Goal: Task Accomplishment & Management: Use online tool/utility

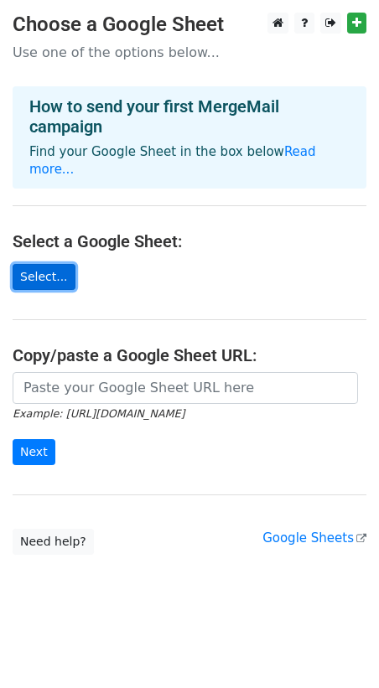
click at [22, 265] on link "Select..." at bounding box center [44, 277] width 63 height 26
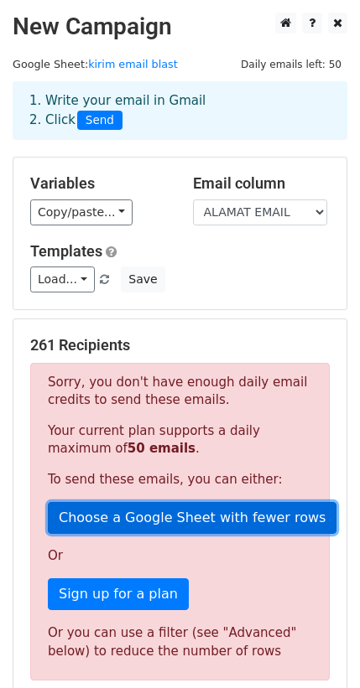
click at [156, 522] on link "Choose a Google Sheet with fewer rows" at bounding box center [192, 518] width 288 height 32
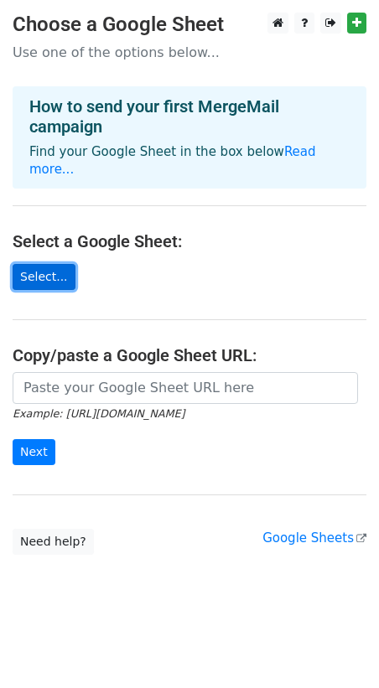
click at [44, 264] on link "Select..." at bounding box center [44, 277] width 63 height 26
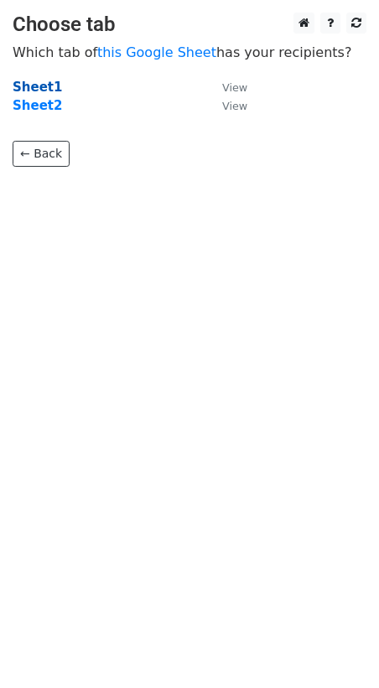
click at [33, 82] on strong "Sheet1" at bounding box center [37, 87] width 49 height 15
click at [34, 89] on strong "Sheet1" at bounding box center [37, 87] width 49 height 15
click at [33, 89] on strong "Sheet1" at bounding box center [37, 87] width 49 height 15
click at [236, 83] on small "View" at bounding box center [234, 87] width 25 height 13
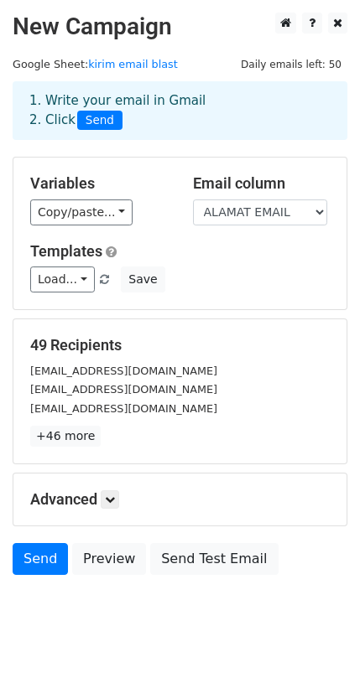
scroll to position [29, 0]
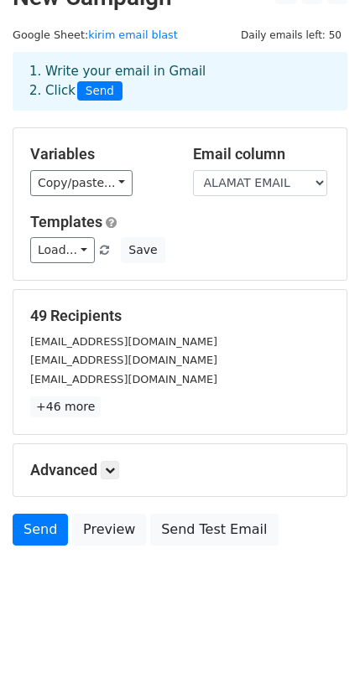
click at [100, 397] on p "+46 more" at bounding box center [179, 407] width 299 height 21
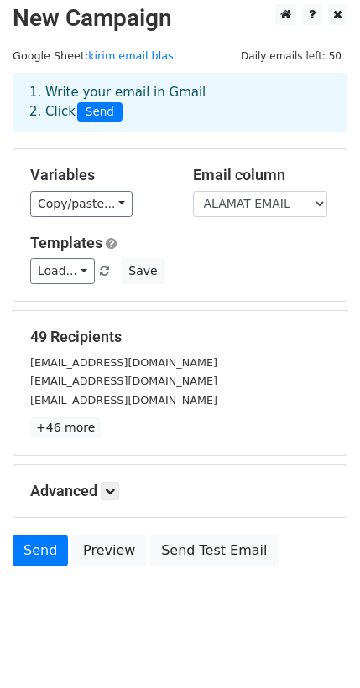
scroll to position [0, 0]
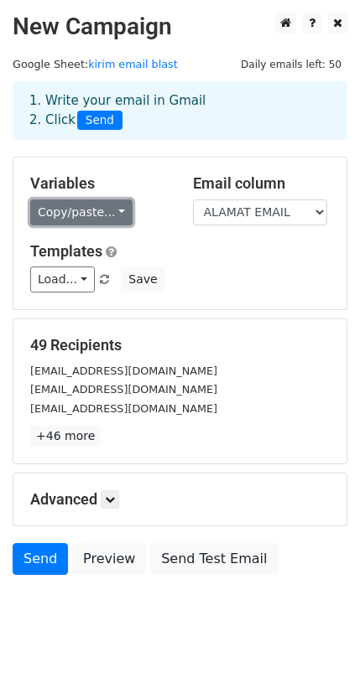
click at [106, 209] on link "Copy/paste..." at bounding box center [81, 213] width 102 height 26
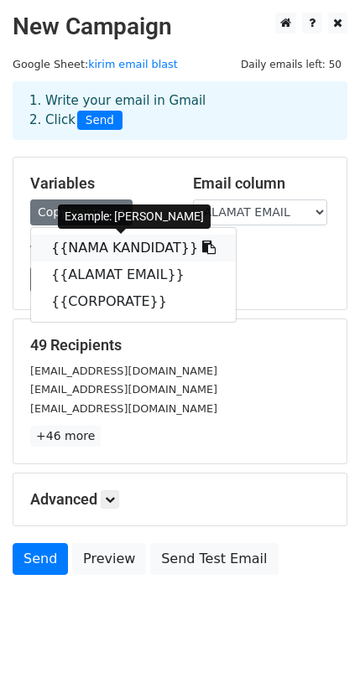
click at [117, 247] on link "{{NAMA KANDIDAT}}" at bounding box center [133, 248] width 205 height 27
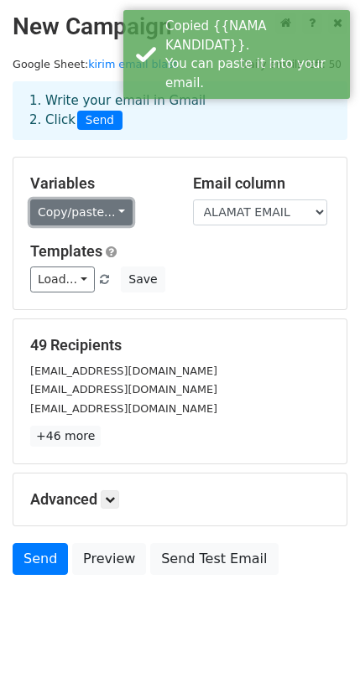
click at [89, 217] on link "Copy/paste..." at bounding box center [81, 213] width 102 height 26
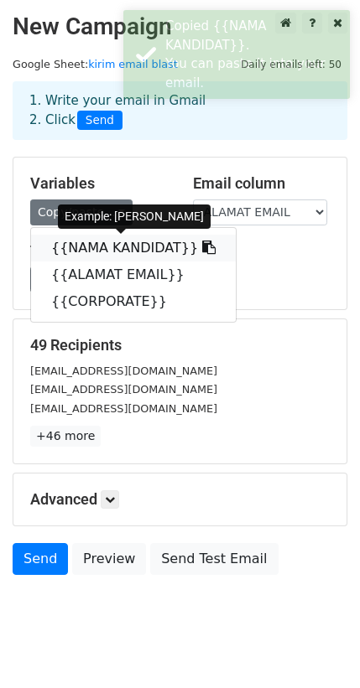
click at [105, 245] on link "{{NAMA KANDIDAT}}" at bounding box center [133, 248] width 205 height 27
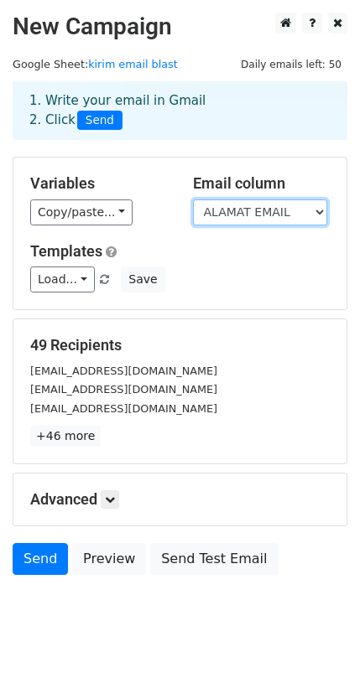
click at [250, 215] on select "NAMA KANDIDAT ALAMAT EMAIL CORPORATE" at bounding box center [260, 213] width 134 height 26
click at [301, 205] on select "NAMA KANDIDAT ALAMAT EMAIL CORPORATE" at bounding box center [260, 213] width 134 height 26
drag, startPoint x: 267, startPoint y: 216, endPoint x: 104, endPoint y: 219, distance: 162.7
click at [266, 216] on select "NAMA KANDIDAT ALAMAT EMAIL CORPORATE" at bounding box center [260, 213] width 134 height 26
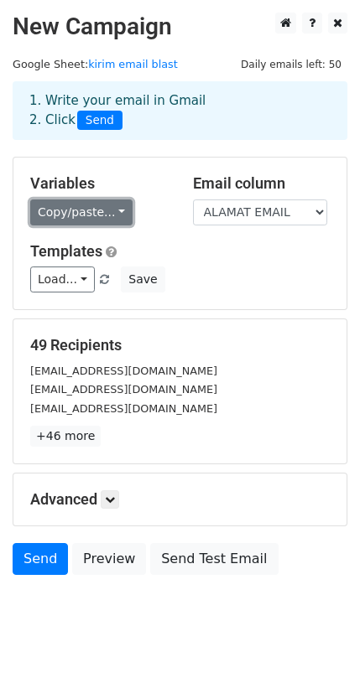
click at [89, 220] on link "Copy/paste..." at bounding box center [81, 213] width 102 height 26
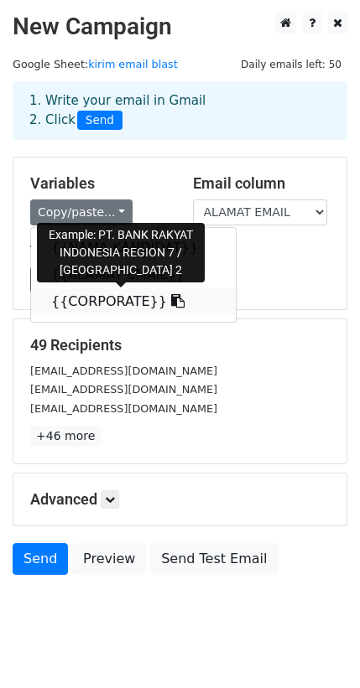
click at [117, 302] on link "{{CORPORATE}}" at bounding box center [133, 301] width 205 height 27
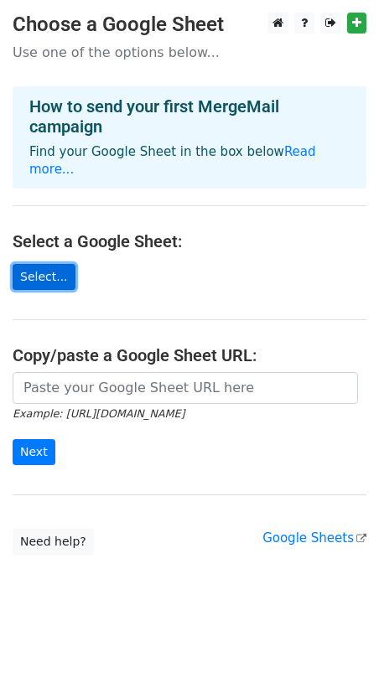
click at [48, 264] on link "Select..." at bounding box center [44, 277] width 63 height 26
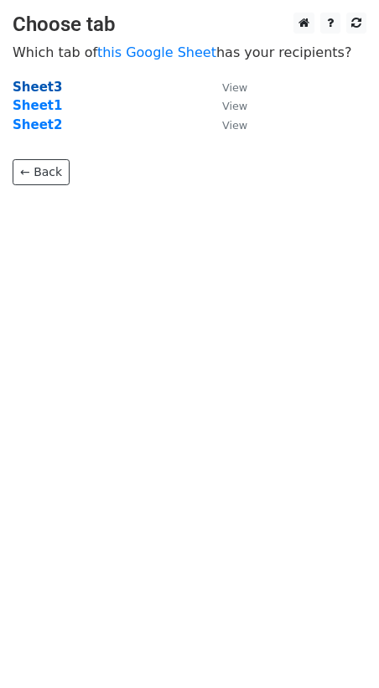
click at [22, 85] on strong "Sheet3" at bounding box center [37, 87] width 49 height 15
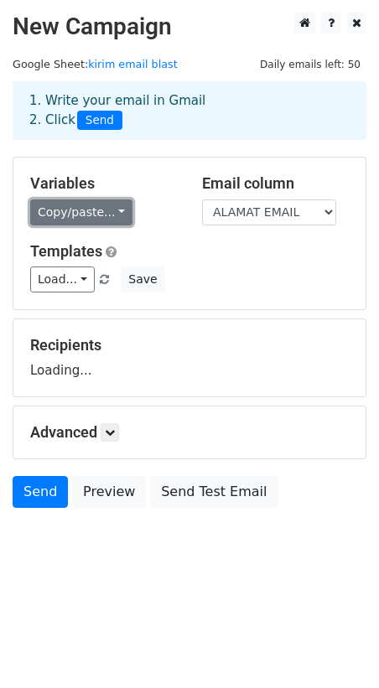
click at [70, 209] on link "Copy/paste..." at bounding box center [81, 213] width 102 height 26
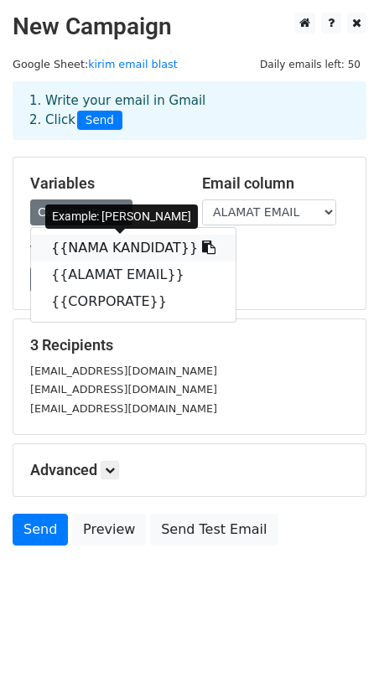
click at [198, 240] on span at bounding box center [207, 248] width 18 height 16
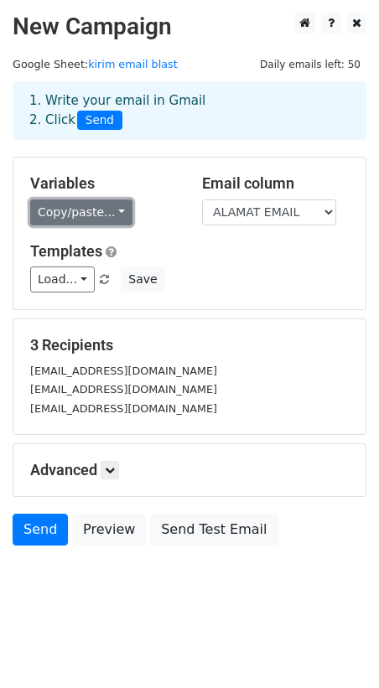
click at [89, 210] on link "Copy/paste..." at bounding box center [81, 213] width 102 height 26
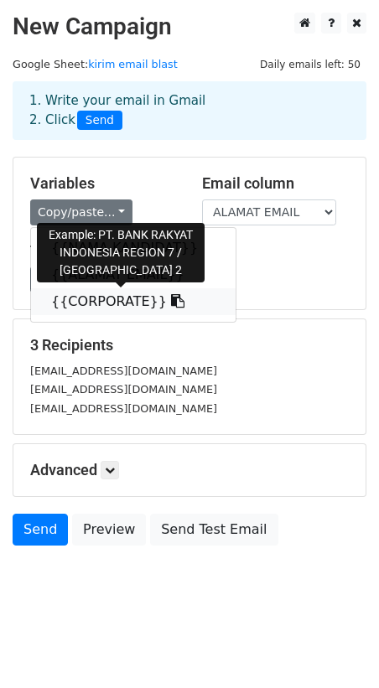
click at [135, 304] on link "{{CORPORATE}}" at bounding box center [133, 301] width 205 height 27
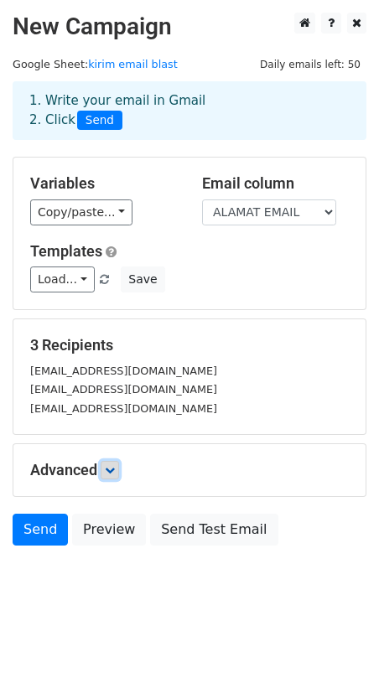
click at [113, 471] on icon at bounding box center [110, 470] width 10 height 10
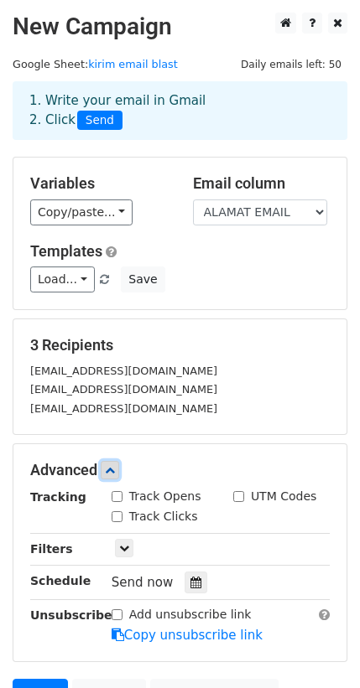
scroll to position [164, 0]
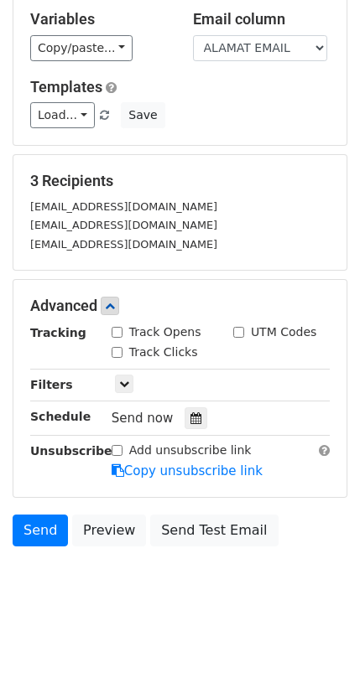
click at [118, 334] on input "Track Opens" at bounding box center [117, 332] width 11 height 11
checkbox input "true"
click at [121, 380] on icon at bounding box center [124, 384] width 10 height 10
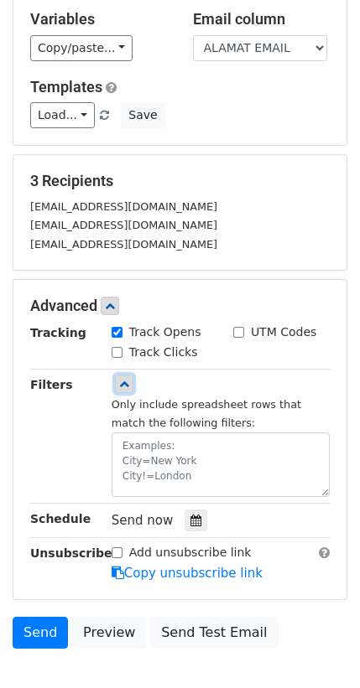
click at [132, 385] on link at bounding box center [124, 384] width 18 height 18
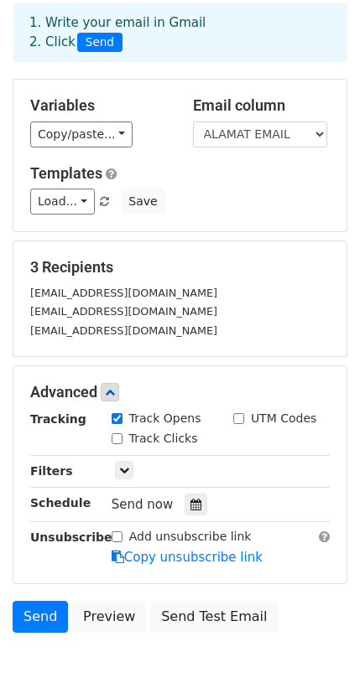
scroll to position [39, 0]
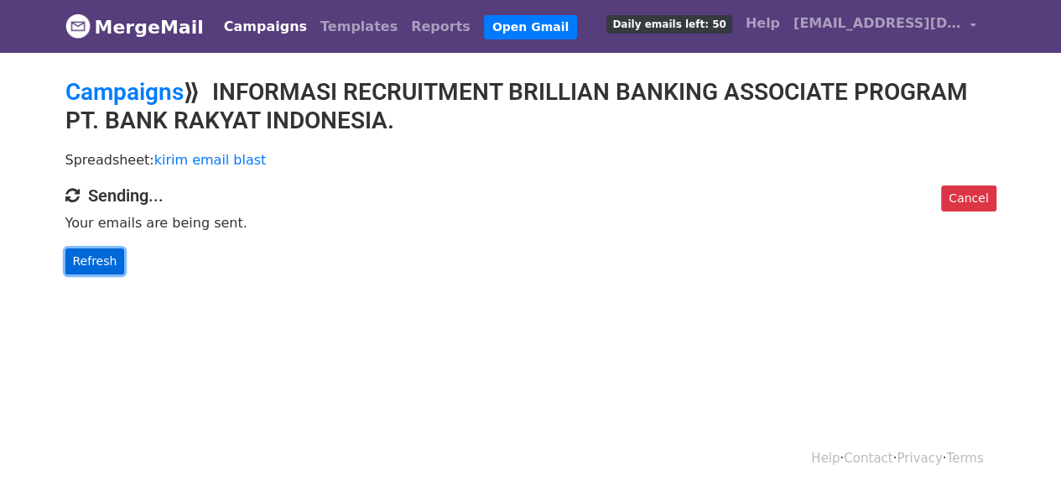
click at [80, 262] on link "Refresh" at bounding box center [95, 261] width 60 height 26
